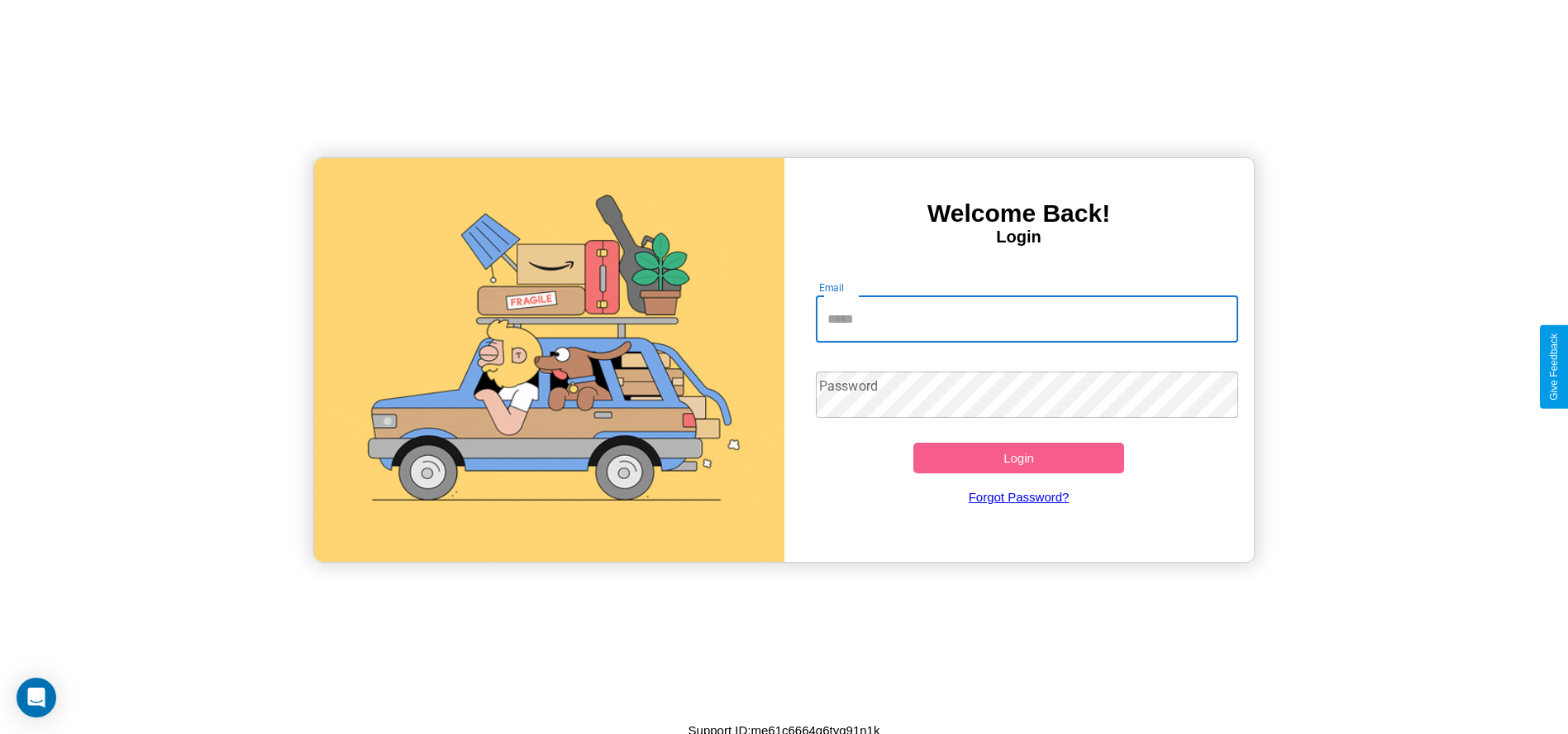
click at [1027, 319] on input "Email" at bounding box center [1027, 320] width 422 height 46
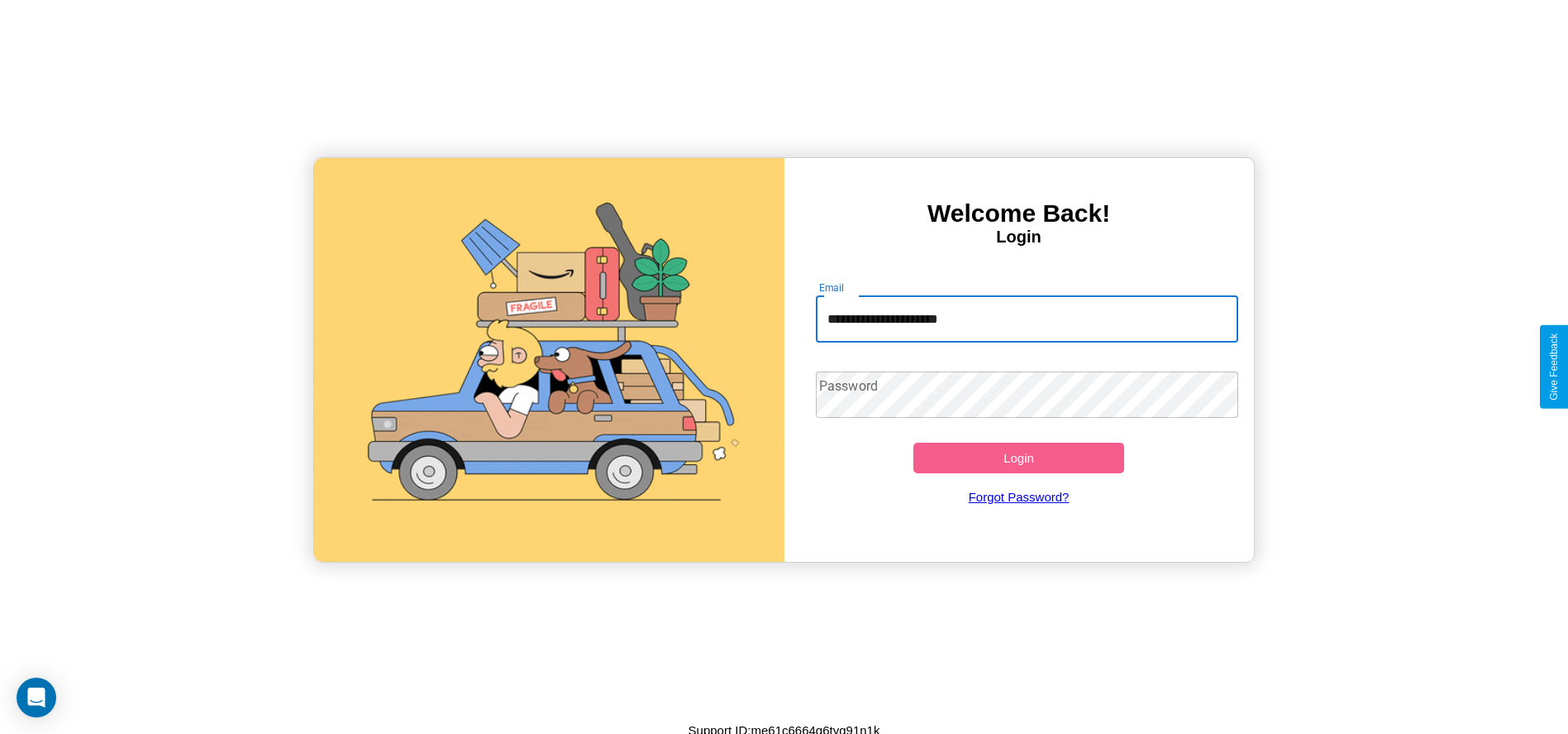
type input "**********"
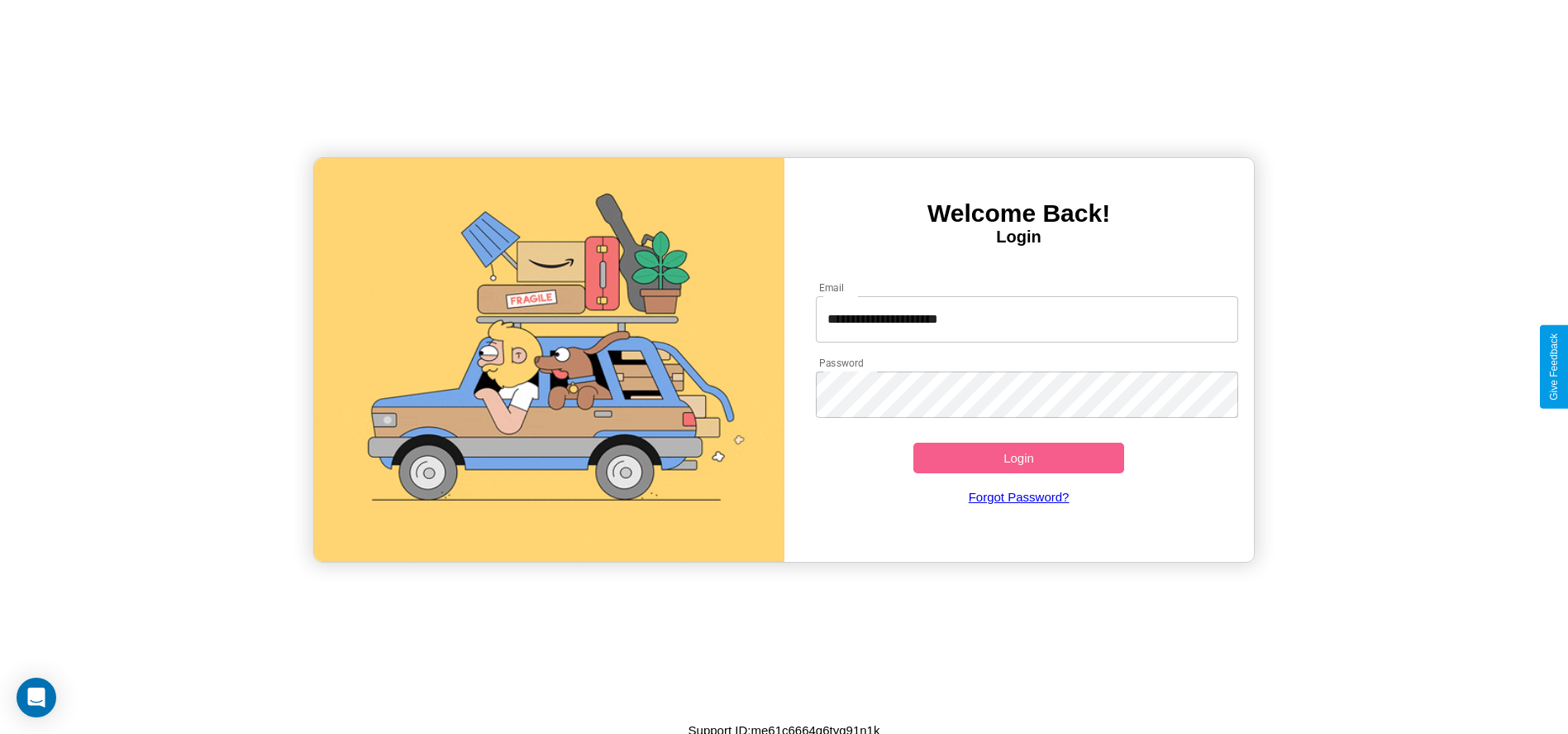
click at [1018, 458] on button "Login" at bounding box center [1019, 458] width 212 height 31
